Goal: Task Accomplishment & Management: Complete application form

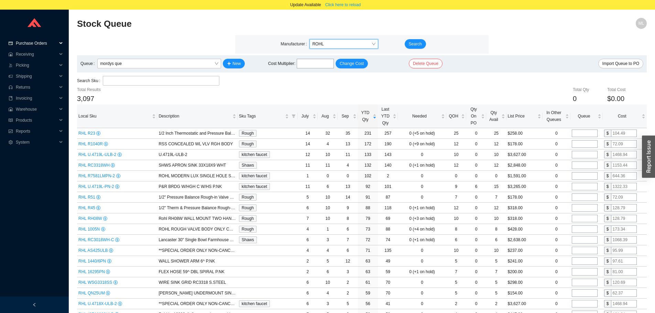
click at [30, 39] on span "Purchase Orders" at bounding box center [36, 43] width 41 height 11
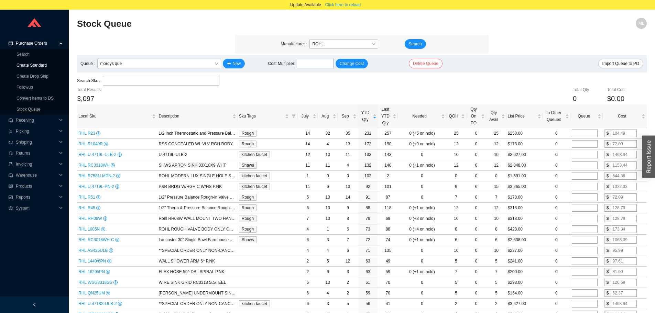
click at [31, 65] on link "Create Standard" at bounding box center [32, 65] width 30 height 5
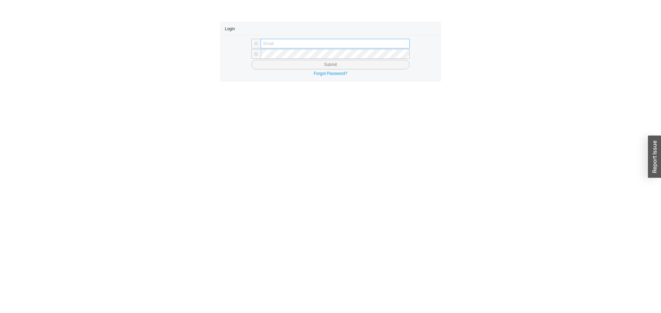
click at [298, 46] on input "text" at bounding box center [334, 44] width 149 height 10
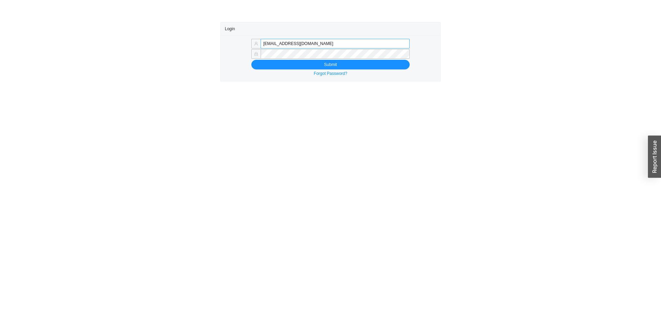
drag, startPoint x: 278, startPoint y: 45, endPoint x: 392, endPoint y: 41, distance: 113.9
click at [393, 42] on input "[EMAIL_ADDRESS][DOMAIN_NAME]" at bounding box center [334, 44] width 149 height 10
type input "[EMAIL_ADDRESS][DOMAIN_NAME]"
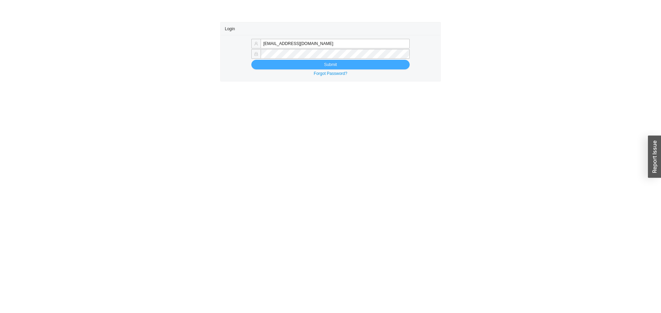
click at [324, 64] on span "Submit" at bounding box center [330, 64] width 13 height 7
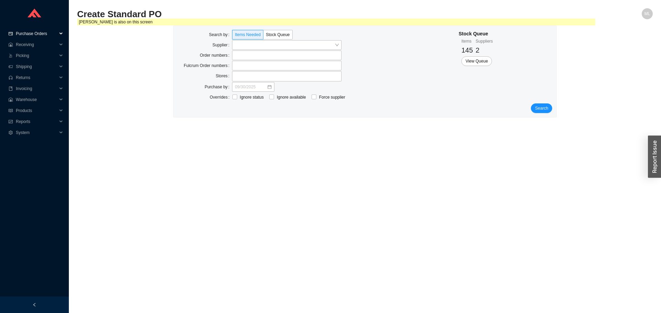
click at [32, 32] on span "Purchase Orders" at bounding box center [36, 33] width 41 height 11
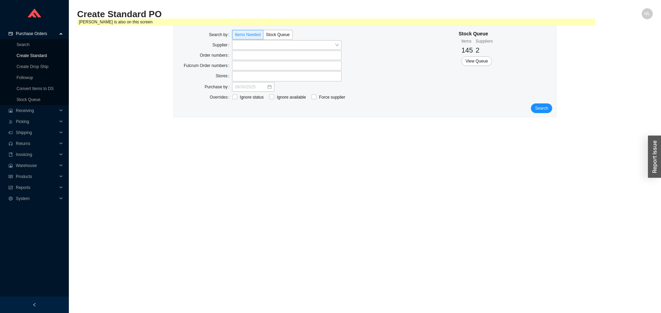
click at [27, 55] on link "Create Standard" at bounding box center [32, 55] width 30 height 5
click at [236, 44] on input "search" at bounding box center [285, 45] width 100 height 9
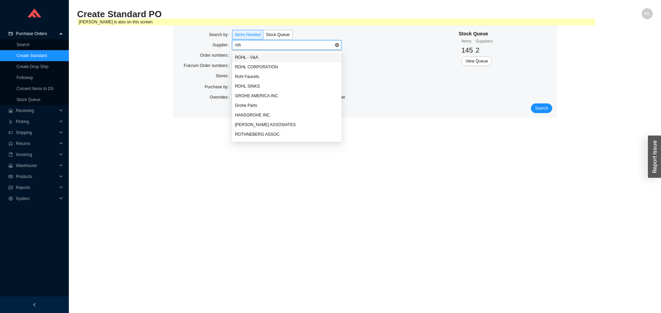
type input "rohl"
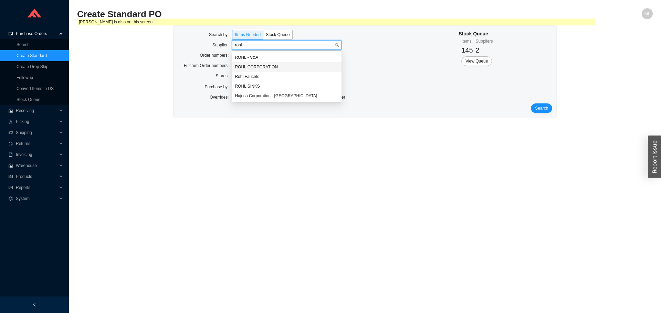
click at [254, 66] on div "ROHL CORPORATION" at bounding box center [287, 67] width 104 height 6
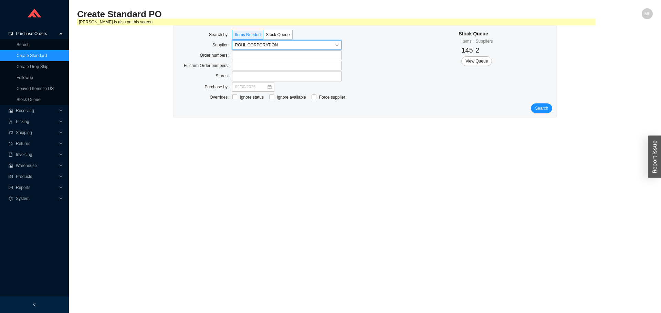
click at [544, 103] on div "Stock Queue Items 145 Suppliers 2 View Queue" at bounding box center [505, 67] width 94 height 74
click at [543, 107] on span "Search" at bounding box center [541, 108] width 13 height 7
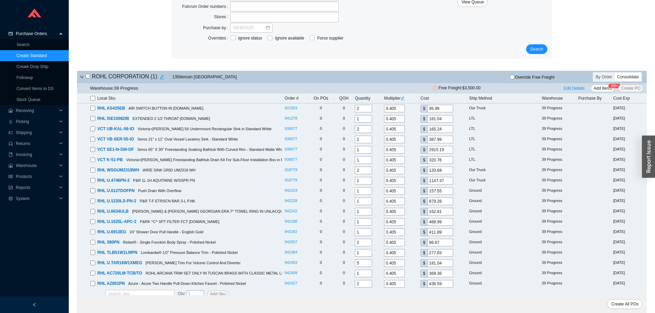
scroll to position [64, 0]
